Goal: Transaction & Acquisition: Purchase product/service

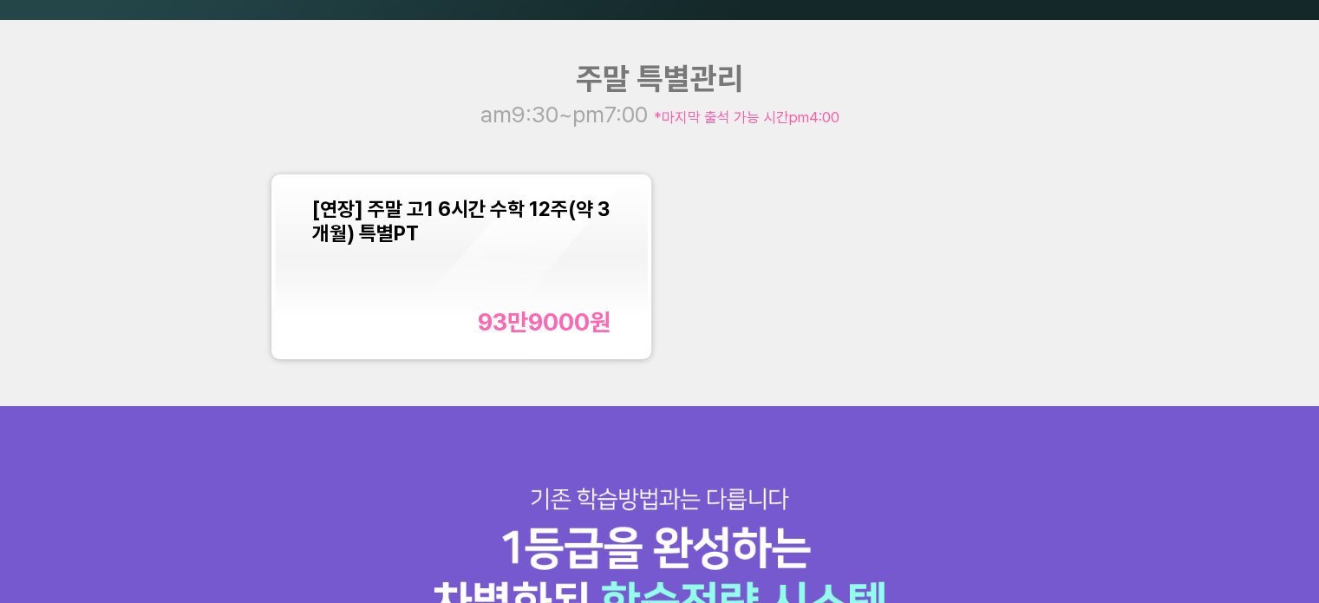
scroll to position [1821, 0]
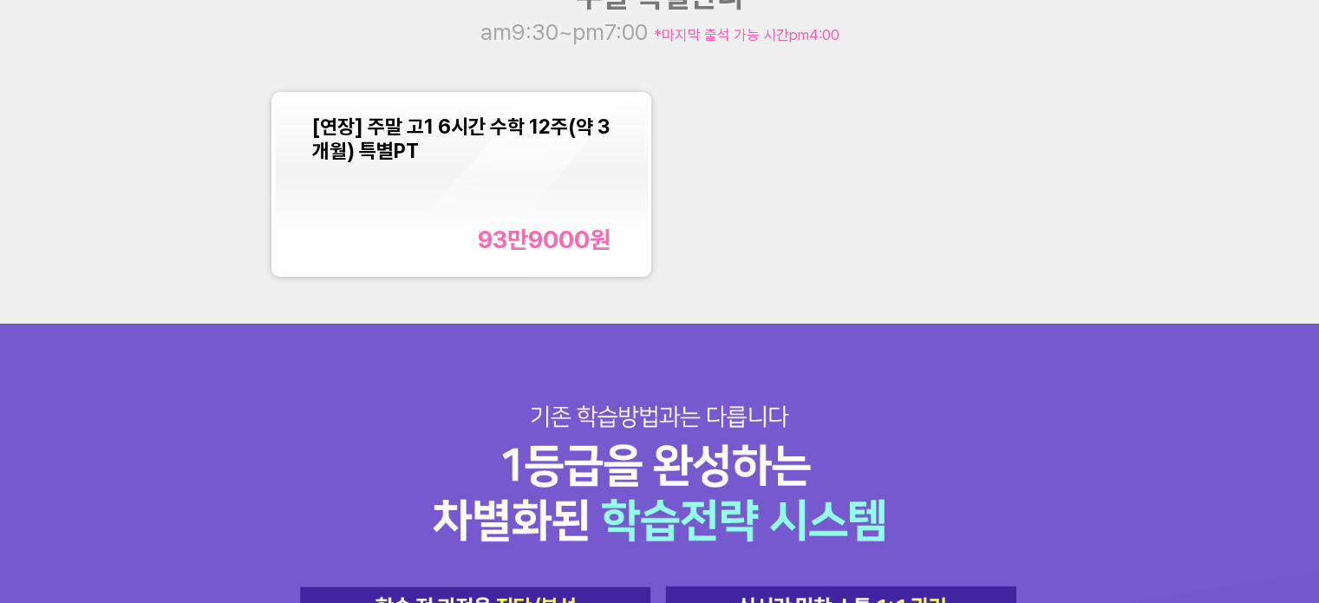
click at [514, 245] on div "93만9000 원" at bounding box center [544, 240] width 133 height 29
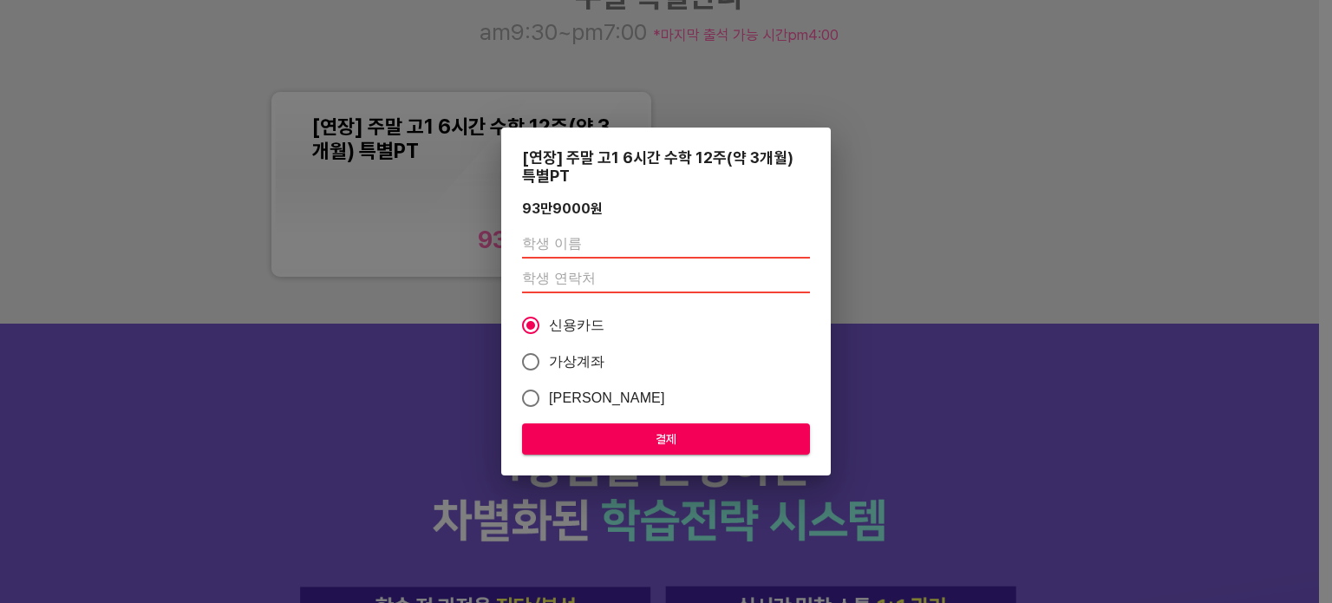
click at [530, 365] on input "가상계좌" at bounding box center [531, 361] width 36 height 36
radio input "true"
click at [563, 247] on input "text" at bounding box center [666, 245] width 288 height 28
type input "d"
type input "임지승"
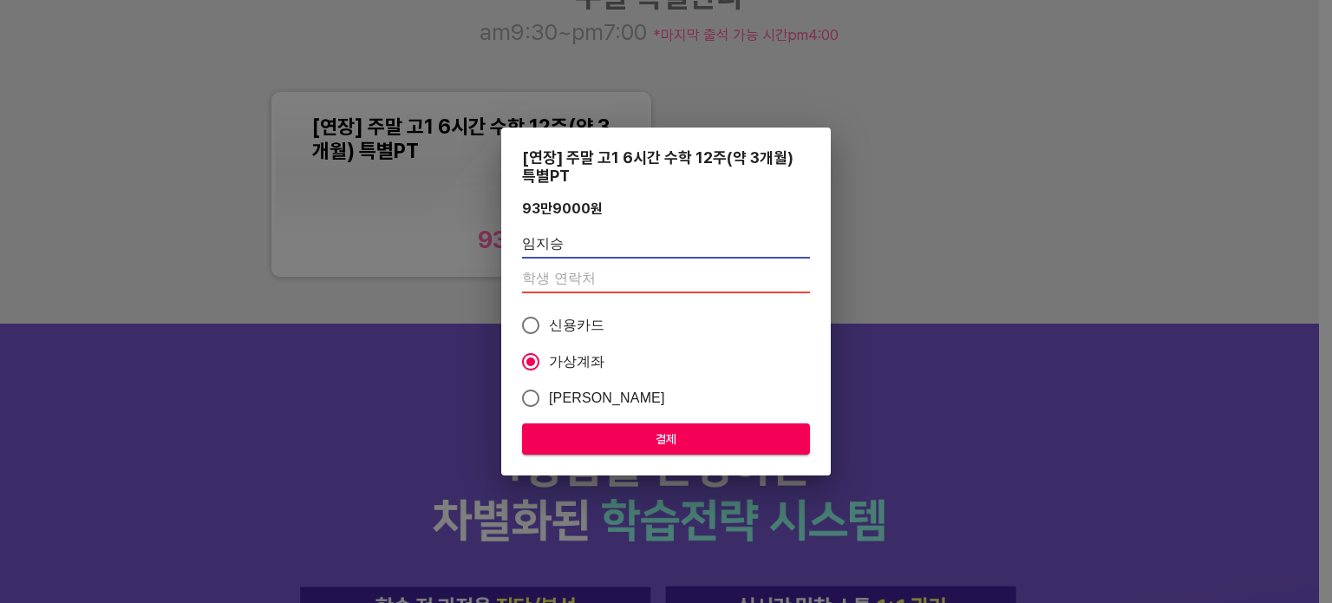
click at [585, 271] on input "number" at bounding box center [666, 279] width 288 height 28
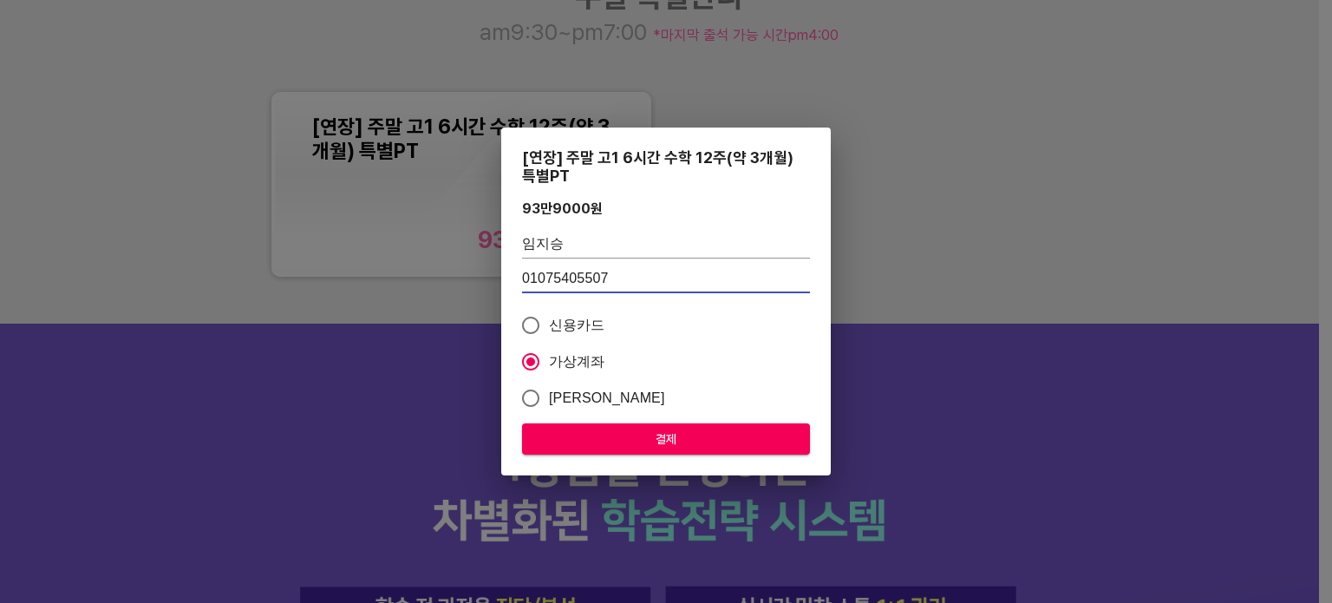
type input "01075405507"
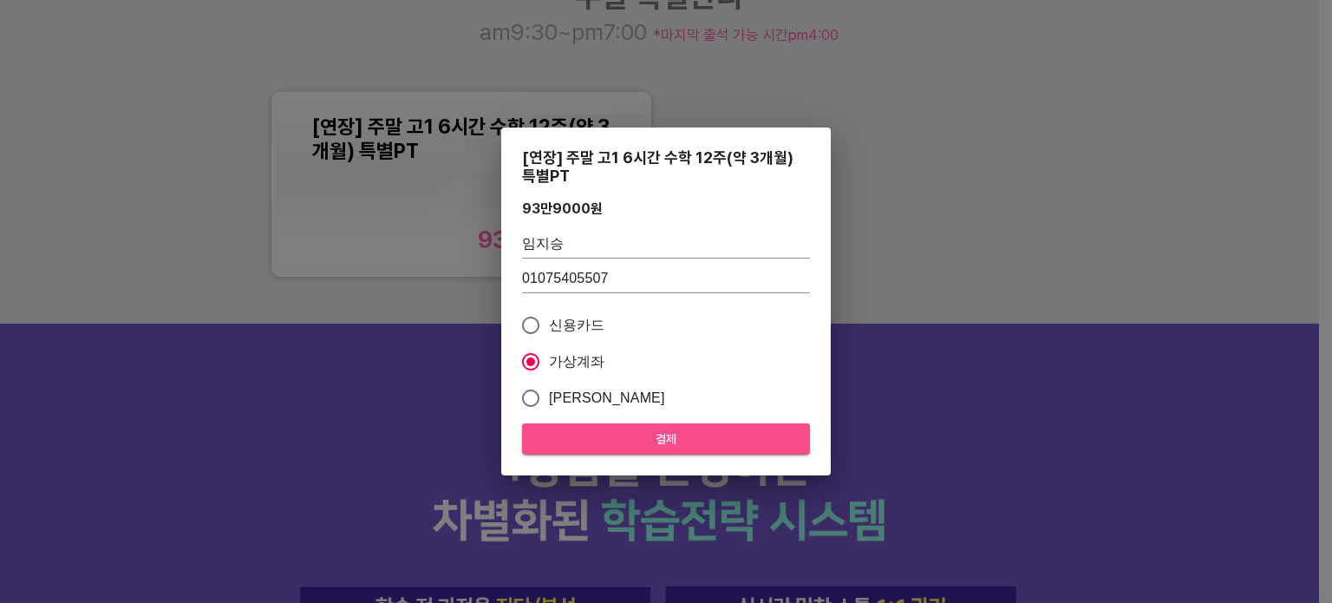
click at [673, 441] on span "결제" at bounding box center [666, 439] width 260 height 22
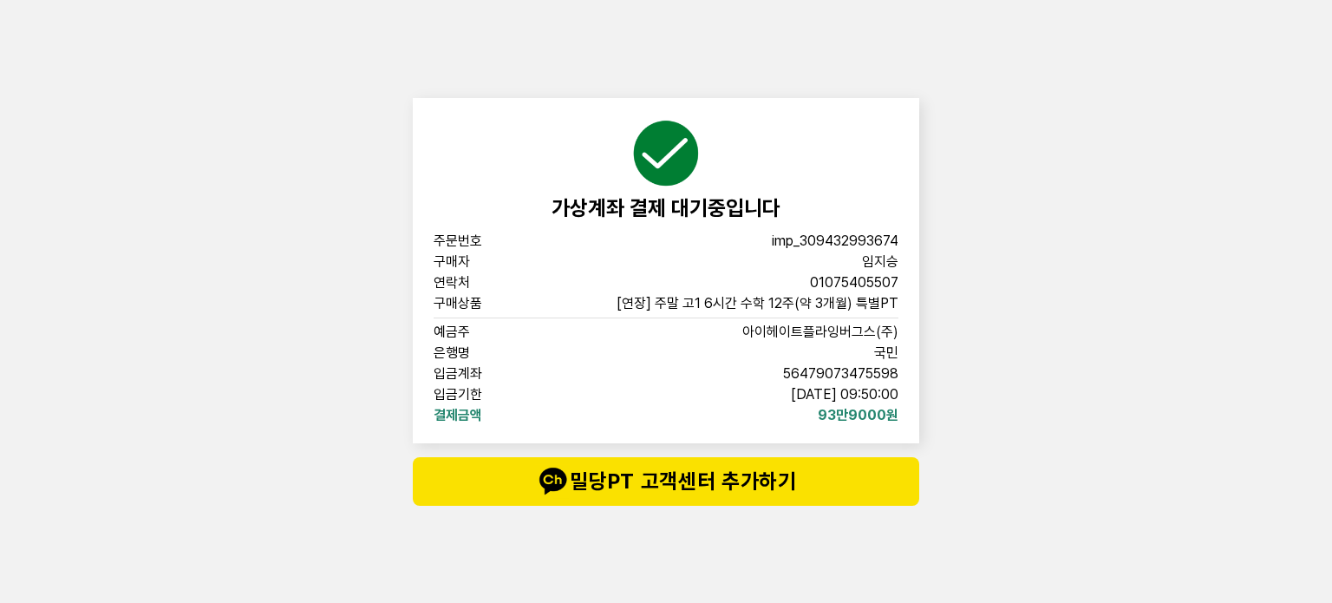
click at [414, 75] on div "가상계좌 결제 대기중입니다 주문번호 imp_[PHONE_NUMBER] 구매자 임지승 연락처 01075405507 구매상품 [연장] 주말 고1 …" at bounding box center [666, 301] width 520 height 603
